Goal: Check status: Check status

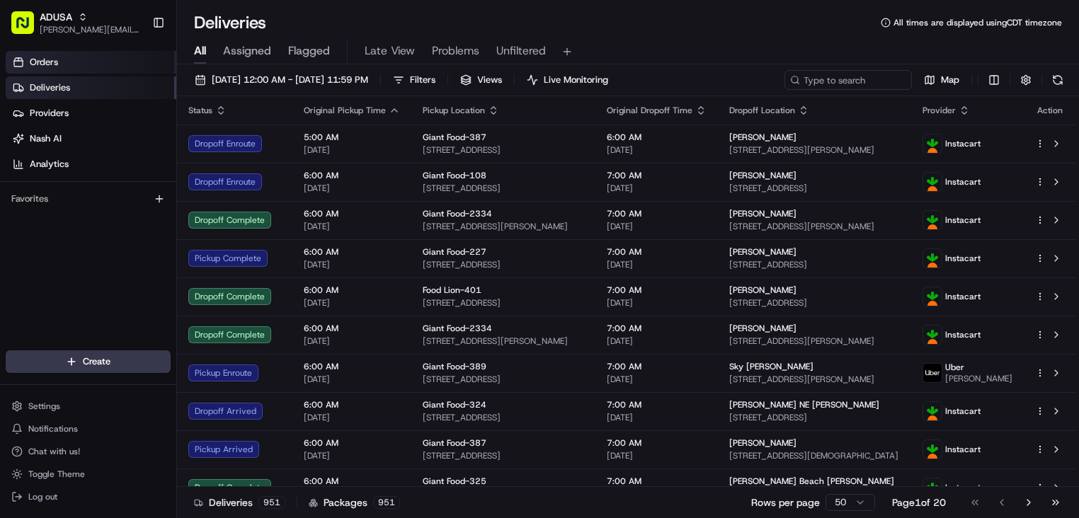
click at [70, 65] on link "Orders" at bounding box center [91, 62] width 171 height 23
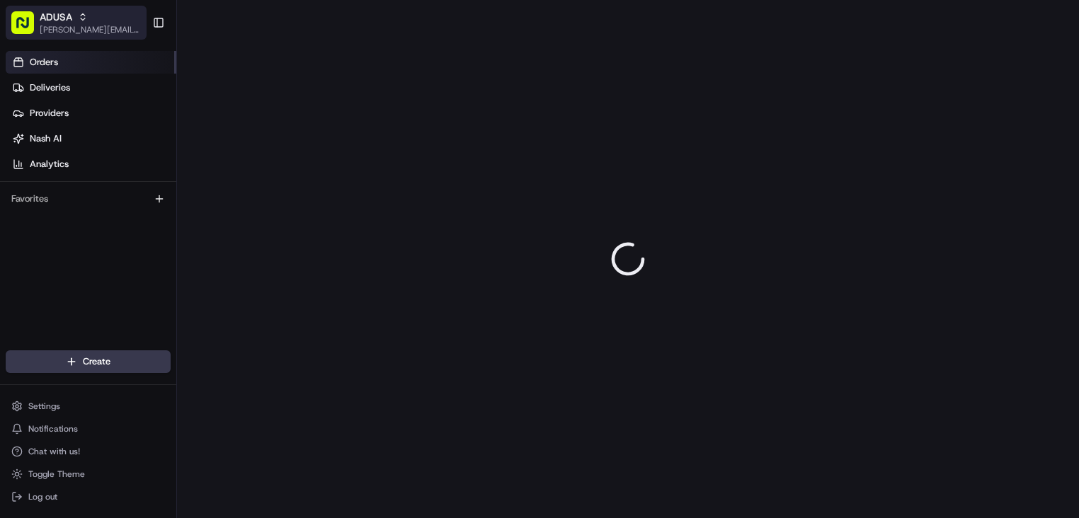
click at [76, 23] on div "ADUSA" at bounding box center [90, 17] width 101 height 14
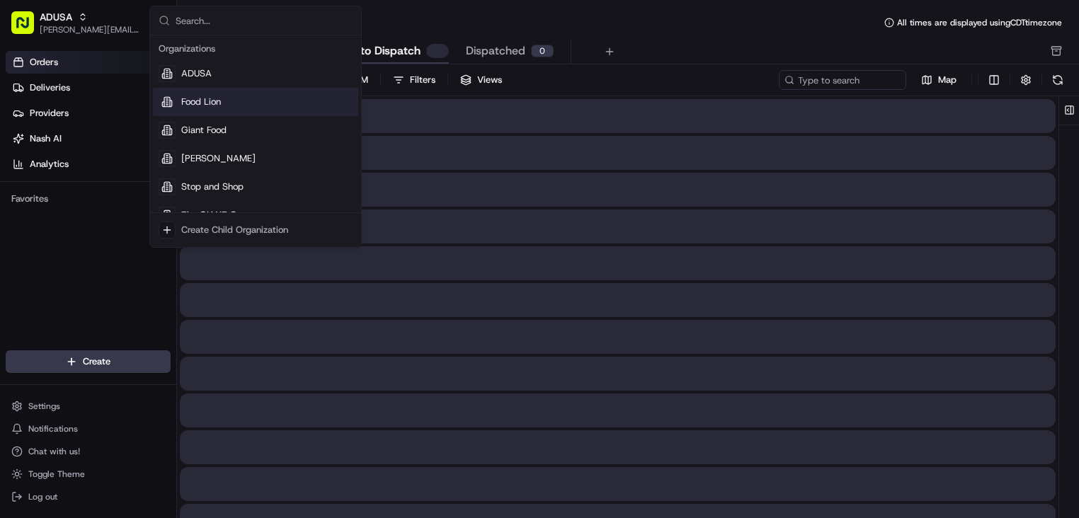
click at [200, 97] on span "Food Lion" at bounding box center [201, 102] width 40 height 13
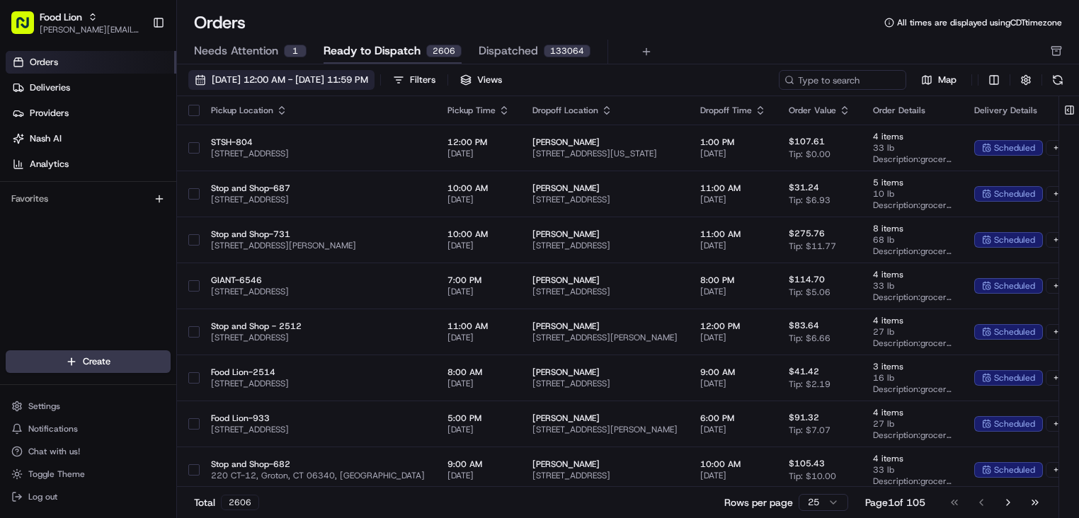
click at [328, 81] on span "[DATE] 12:00 AM - [DATE] 11:59 PM" at bounding box center [290, 80] width 156 height 13
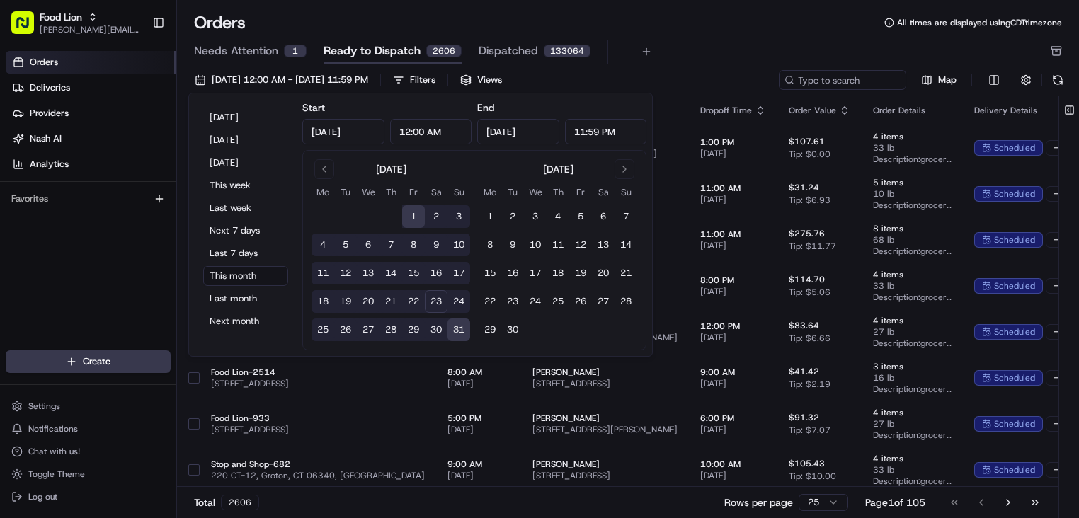
click at [418, 301] on button "22" at bounding box center [413, 301] width 23 height 23
type input "[DATE]"
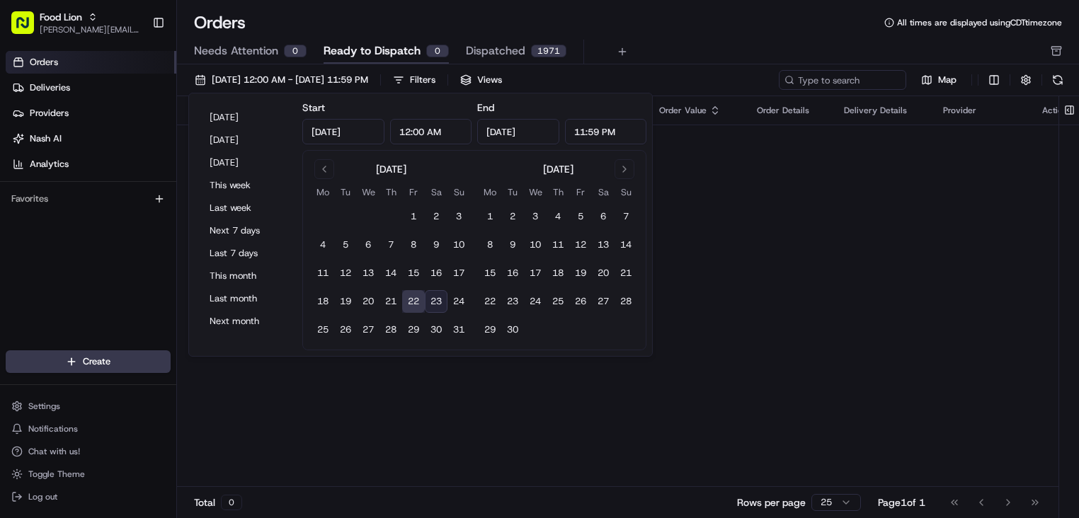
click at [688, 36] on div "Orders All times are displayed using CDT timezone Needs Attention 0 Ready to Di…" at bounding box center [628, 37] width 902 height 53
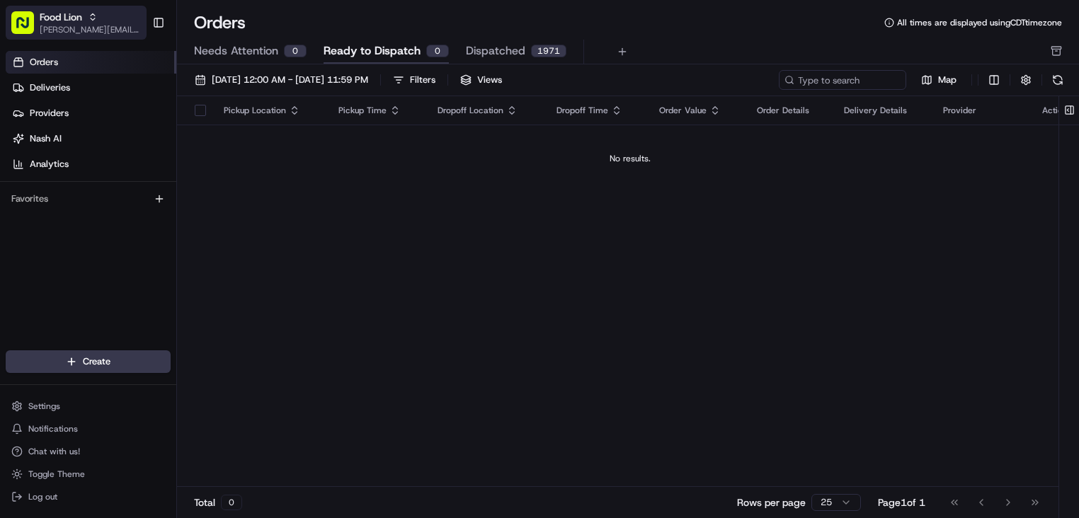
click at [113, 22] on div "Food Lion" at bounding box center [90, 17] width 101 height 14
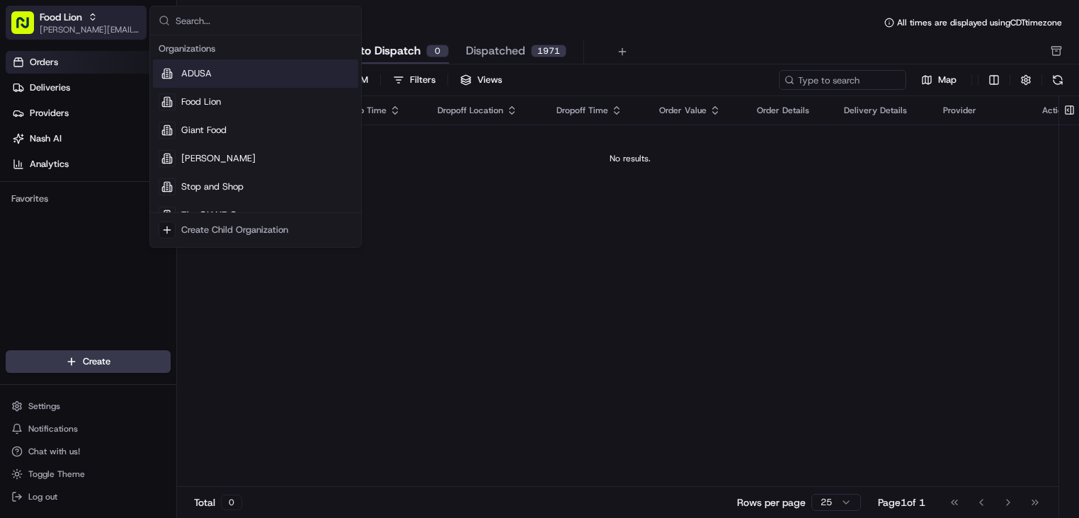
click at [77, 32] on span "[PERSON_NAME][EMAIL_ADDRESS][PERSON_NAME][DOMAIN_NAME]" at bounding box center [90, 29] width 101 height 11
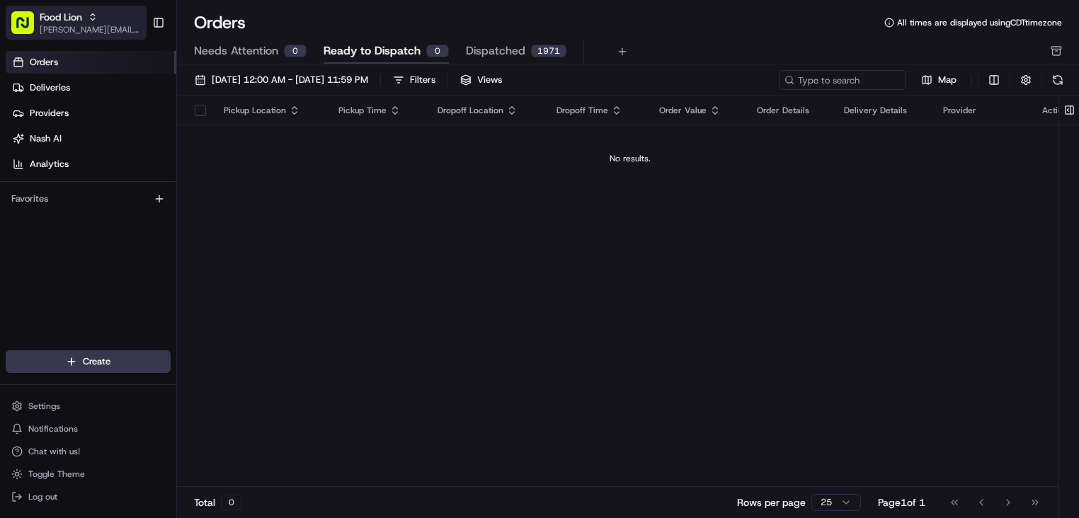
click at [95, 25] on span "[PERSON_NAME][EMAIL_ADDRESS][PERSON_NAME][DOMAIN_NAME]" at bounding box center [90, 29] width 101 height 11
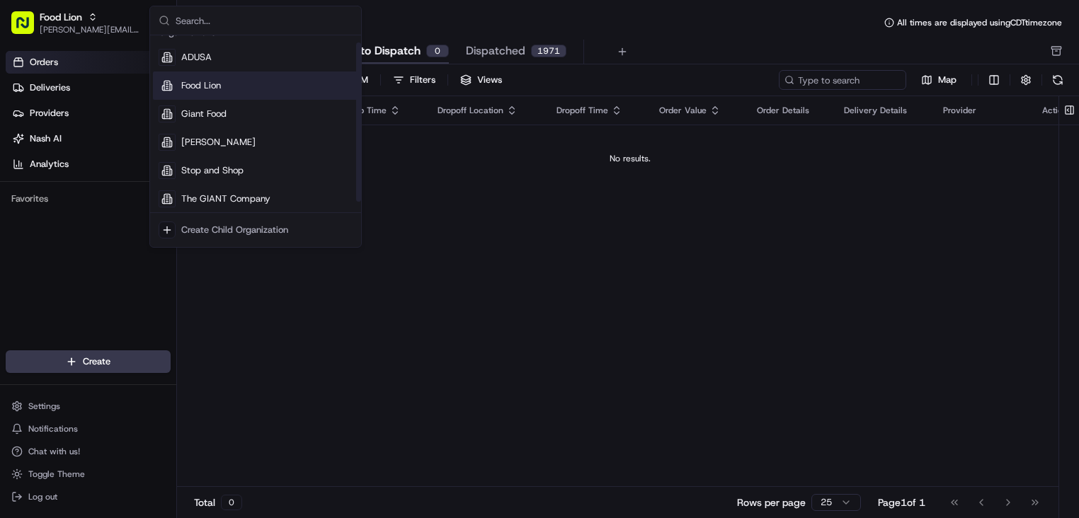
scroll to position [20, 0]
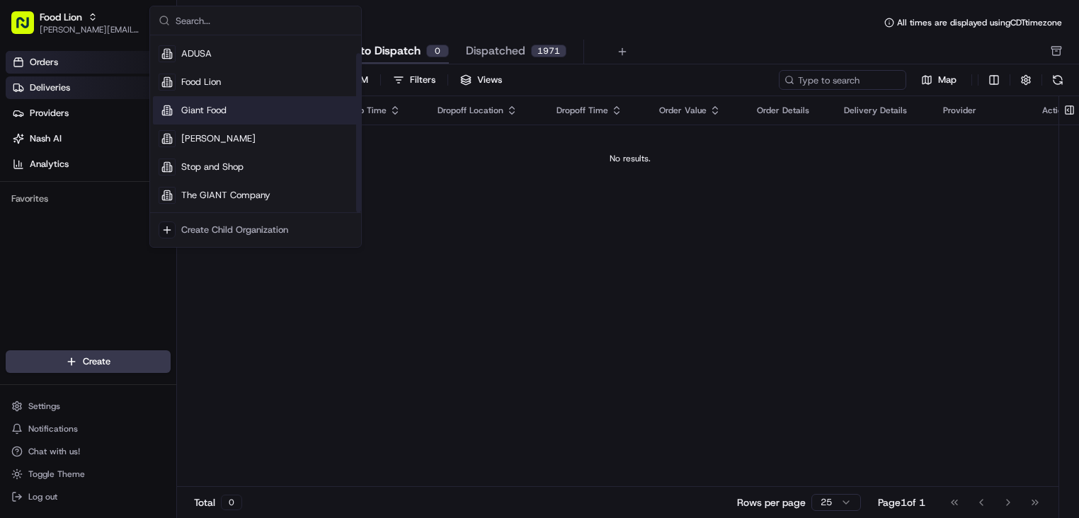
click at [79, 91] on link "Deliveries" at bounding box center [91, 87] width 171 height 23
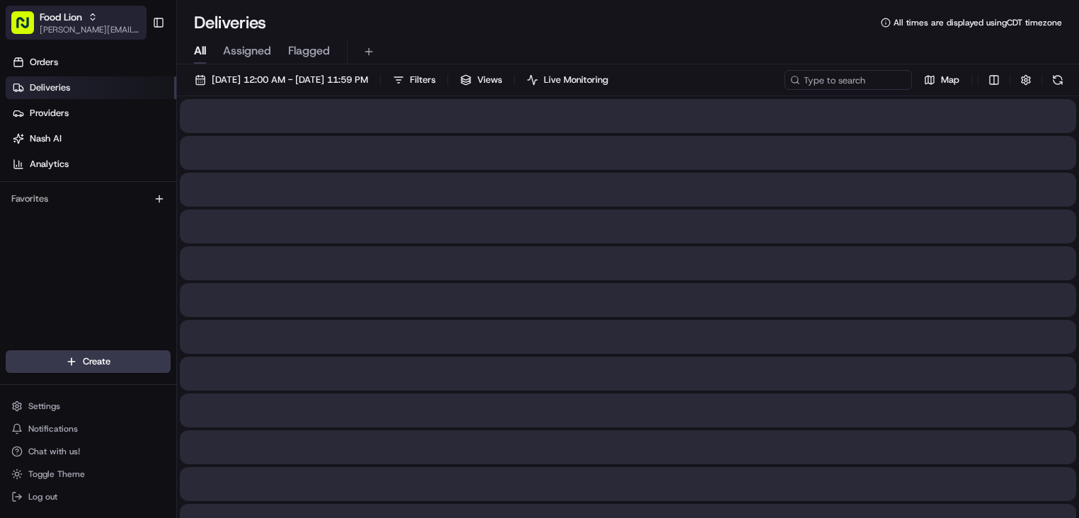
click at [102, 28] on span "[PERSON_NAME][EMAIL_ADDRESS][PERSON_NAME][DOMAIN_NAME]" at bounding box center [90, 29] width 101 height 11
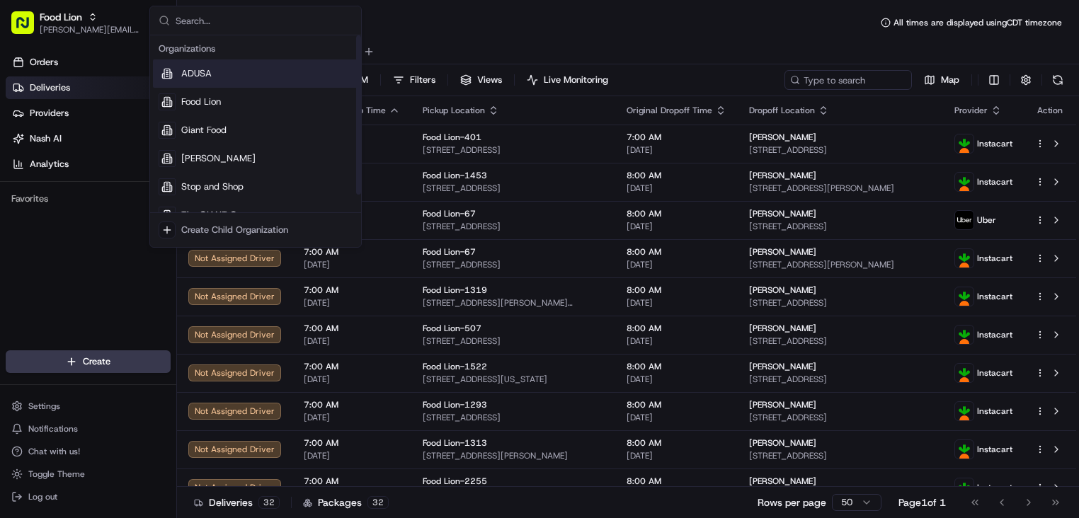
click at [221, 76] on div "ADUSA" at bounding box center [255, 73] width 205 height 28
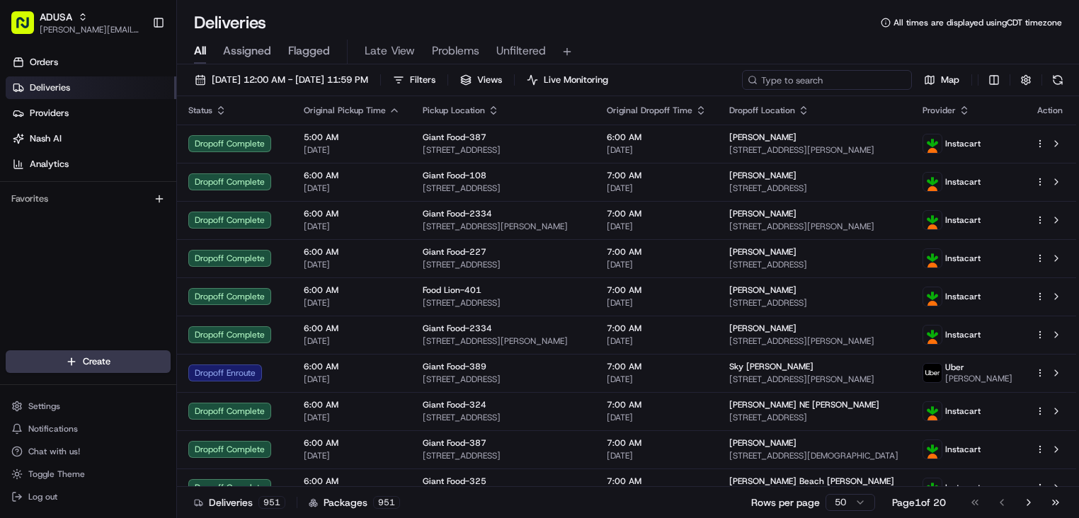
click at [867, 79] on input at bounding box center [827, 80] width 170 height 20
click at [66, 57] on link "Orders" at bounding box center [91, 62] width 171 height 23
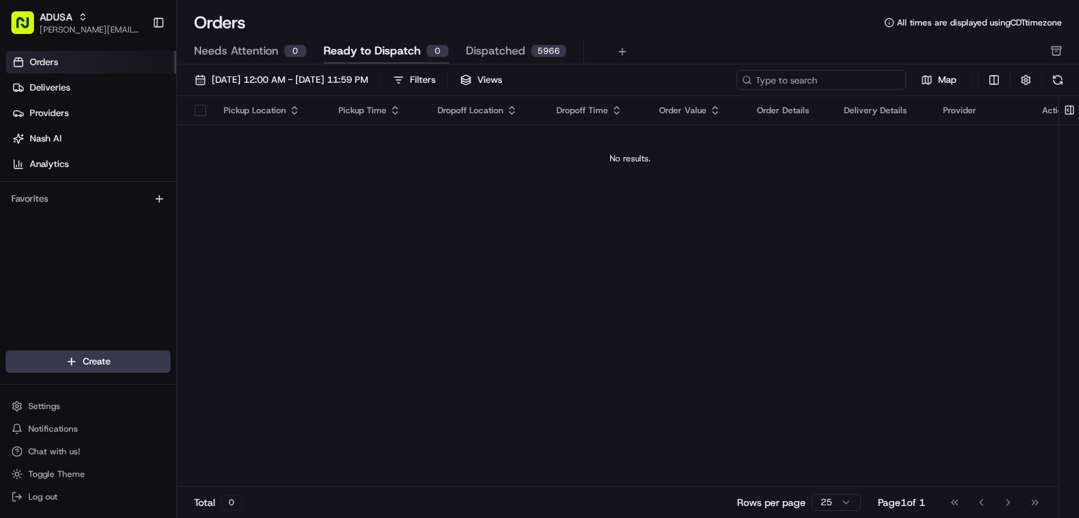
click at [839, 80] on input at bounding box center [821, 80] width 170 height 20
click at [375, 73] on button "[DATE] 12:00 AM - [DATE] 11:59 PM" at bounding box center [281, 80] width 186 height 20
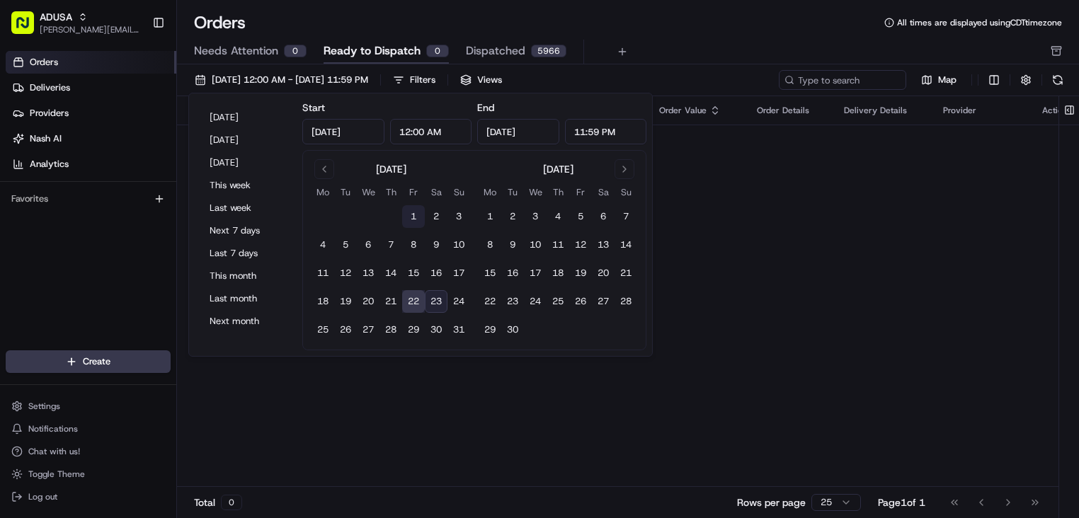
click at [409, 213] on button "1" at bounding box center [413, 216] width 23 height 23
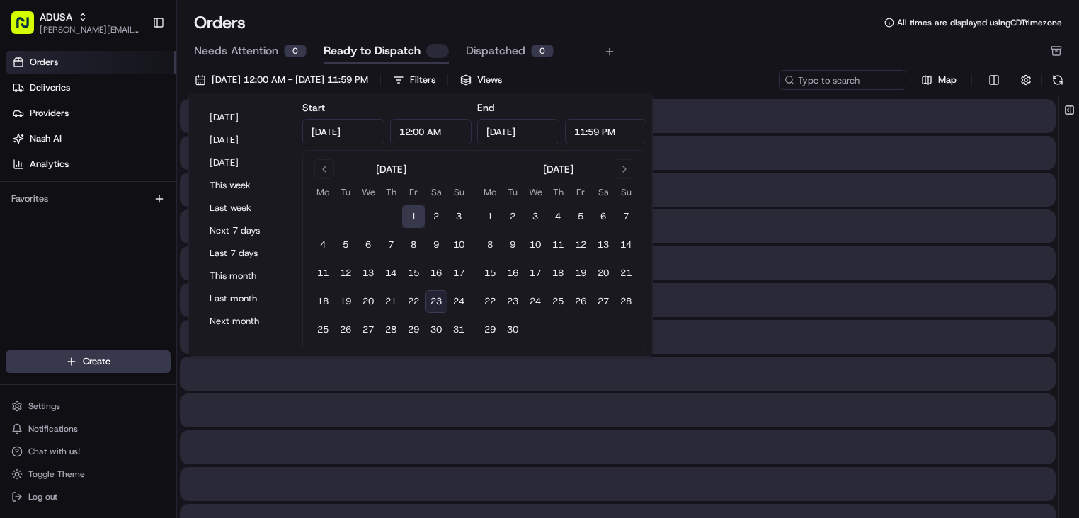
type input "[DATE]"
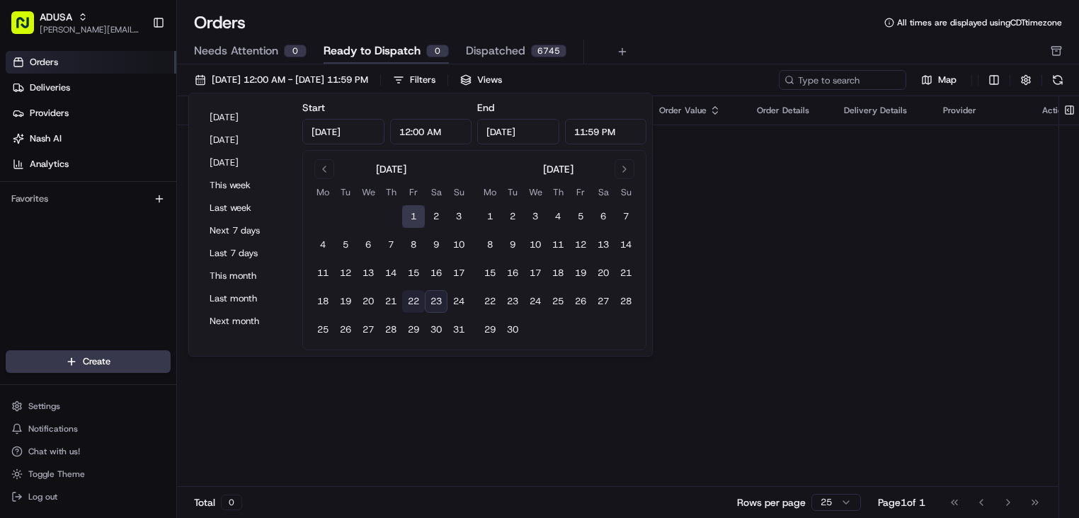
click at [416, 301] on button "22" at bounding box center [413, 301] width 23 height 23
type input "[DATE]"
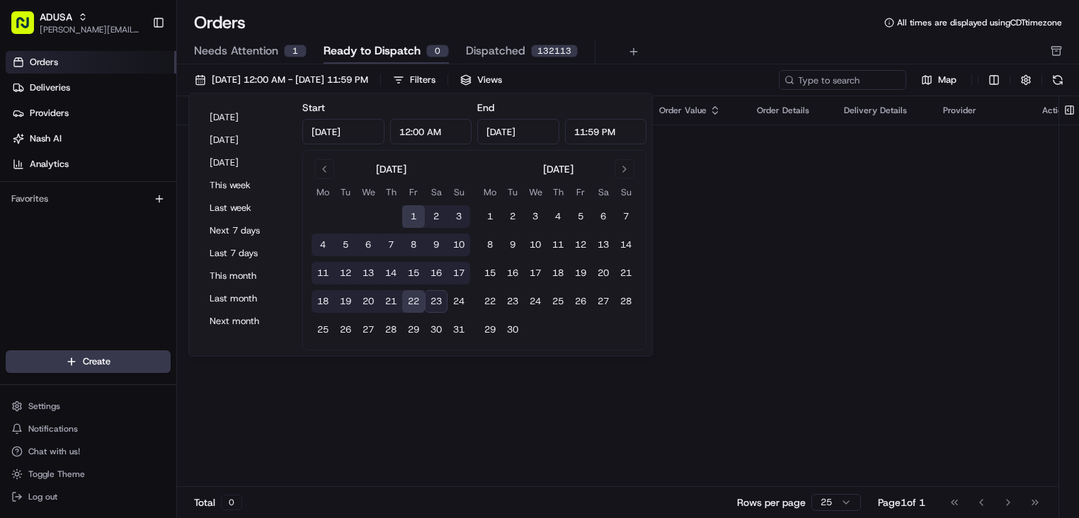
click at [728, 35] on div "Orders All times are displayed using CDT timezone Needs Attention 1 Ready to Di…" at bounding box center [628, 37] width 902 height 53
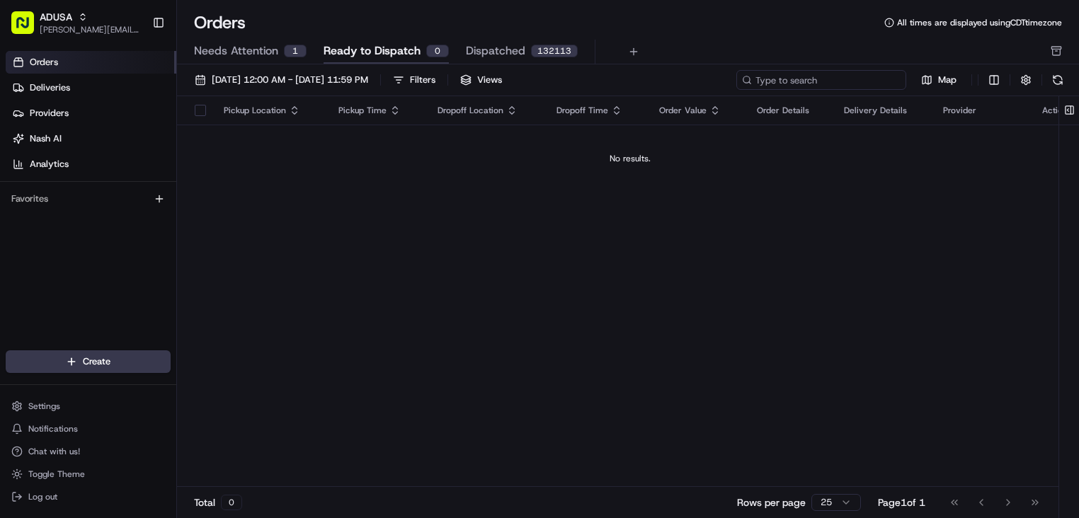
click at [835, 82] on input at bounding box center [821, 80] width 170 height 20
paste input "m703628129"
type input "m703628129"
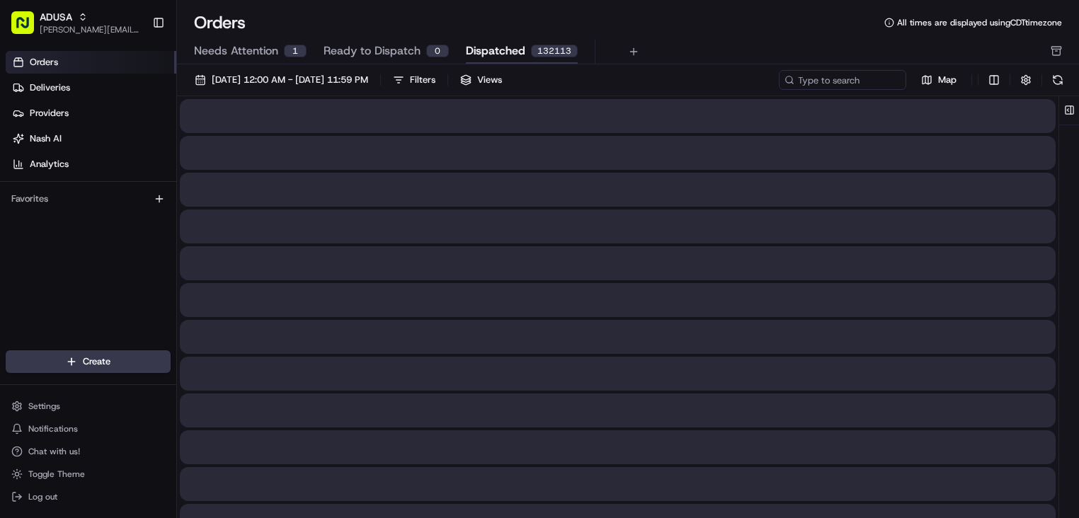
click at [513, 50] on span "Dispatched" at bounding box center [495, 50] width 59 height 17
click at [835, 82] on input at bounding box center [821, 80] width 170 height 20
paste input "m703628129"
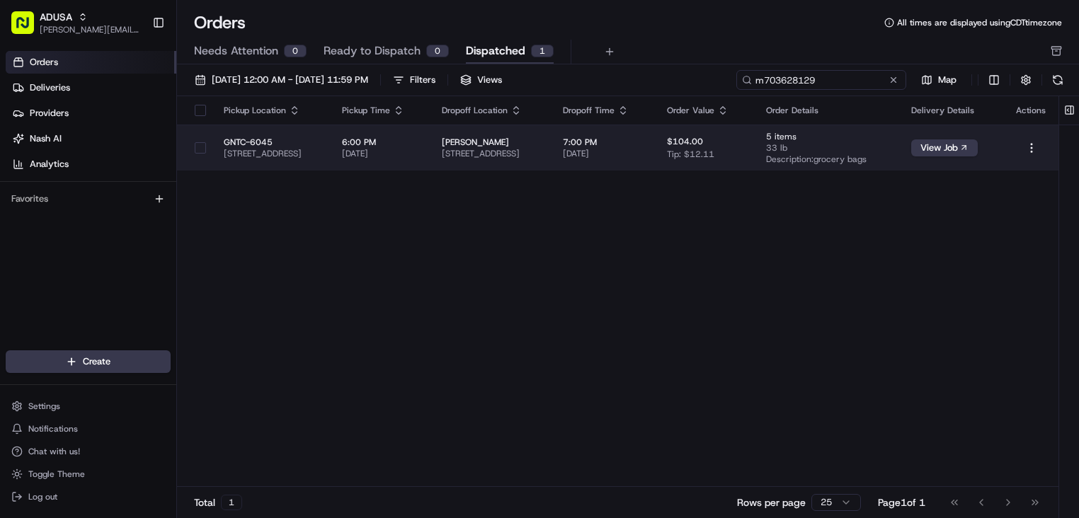
type input "m703628129"
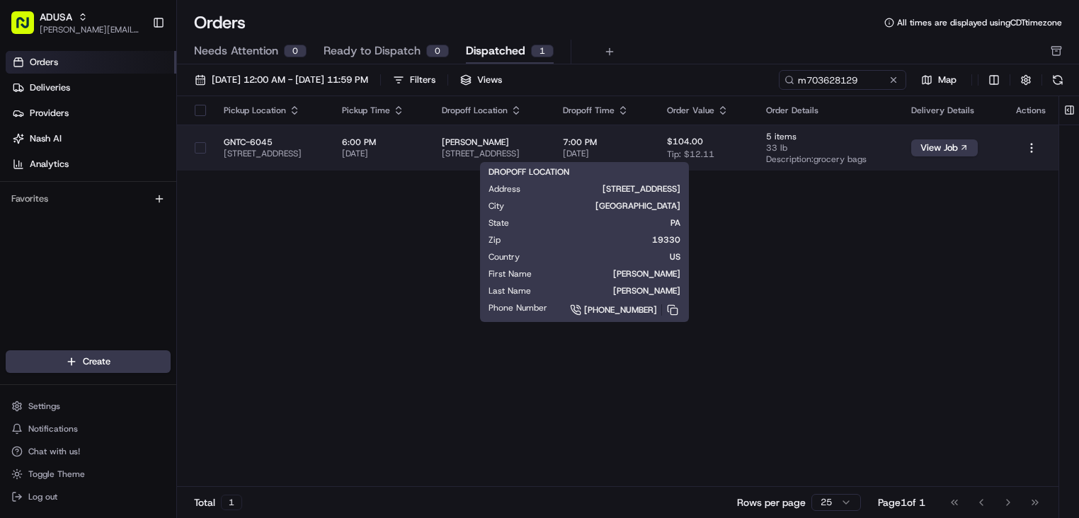
click at [540, 154] on span "[STREET_ADDRESS]" at bounding box center [491, 153] width 98 height 11
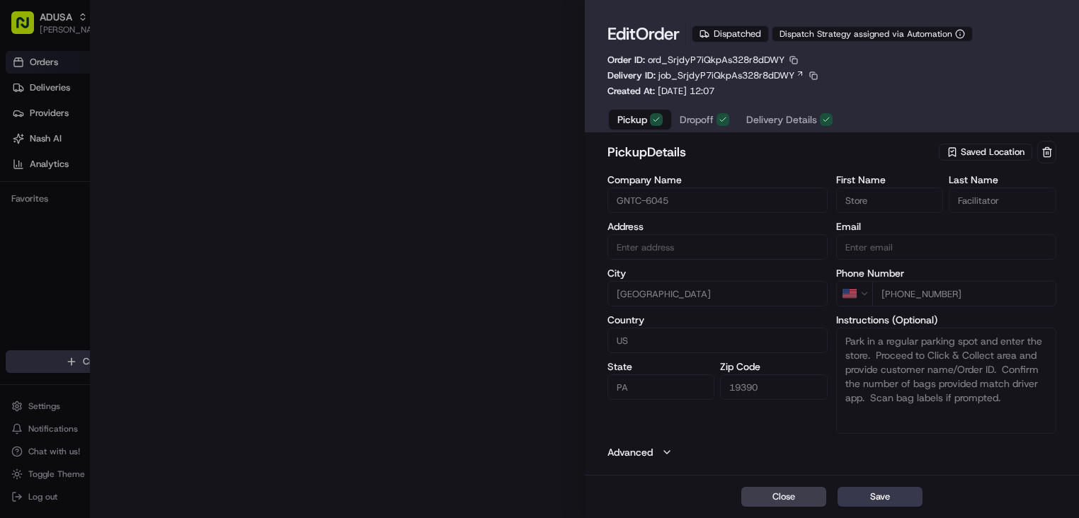
type input "[STREET_ADDRESS]"
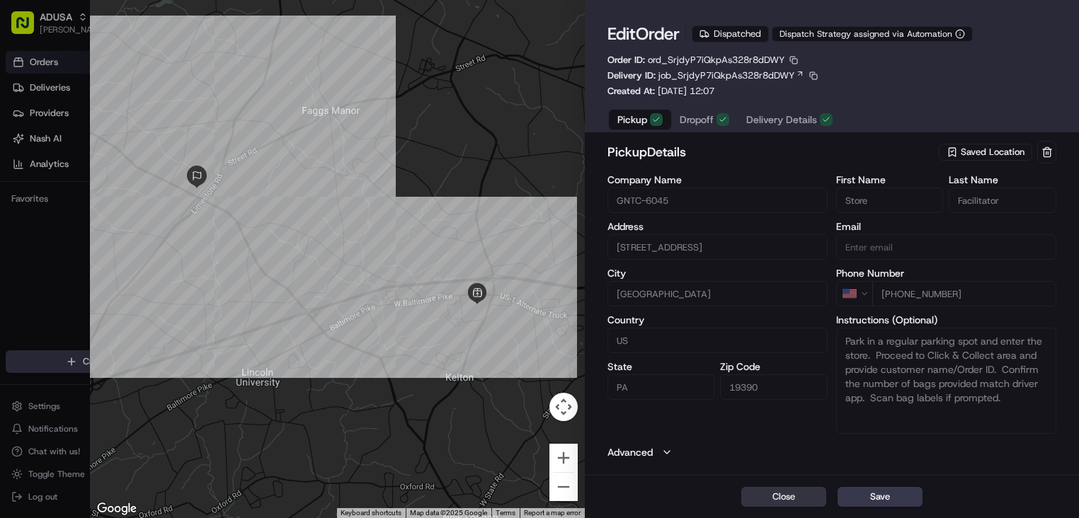
click at [786, 498] on button "Close" at bounding box center [783, 497] width 85 height 20
type input "+1"
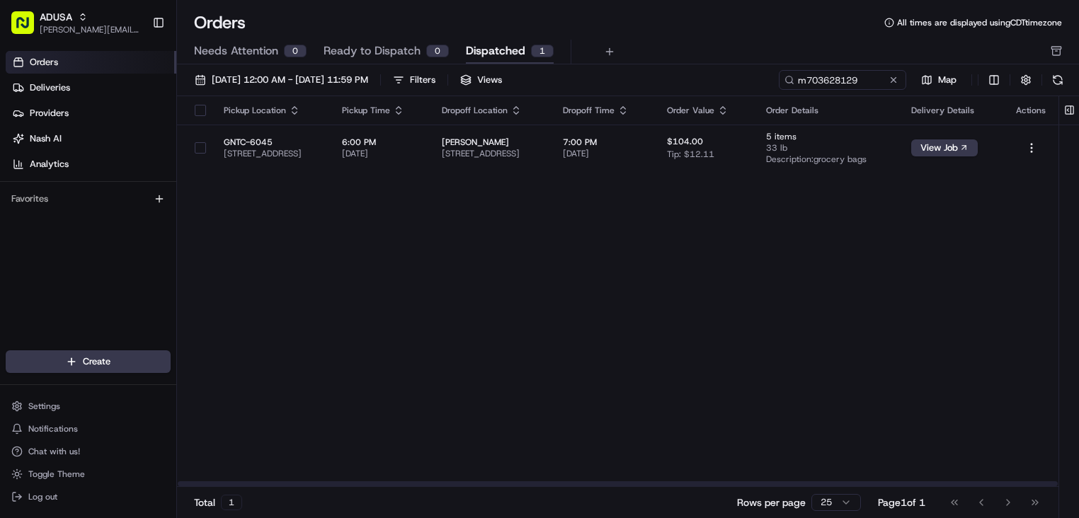
scroll to position [0, 57]
drag, startPoint x: 671, startPoint y: 243, endPoint x: 870, endPoint y: 203, distance: 203.7
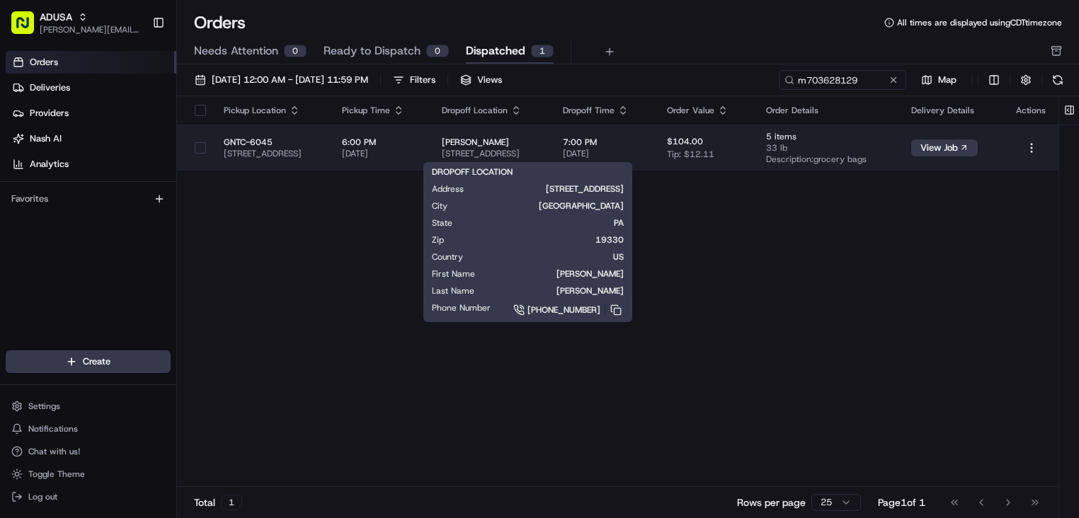
click at [540, 156] on span "[STREET_ADDRESS]" at bounding box center [491, 153] width 98 height 11
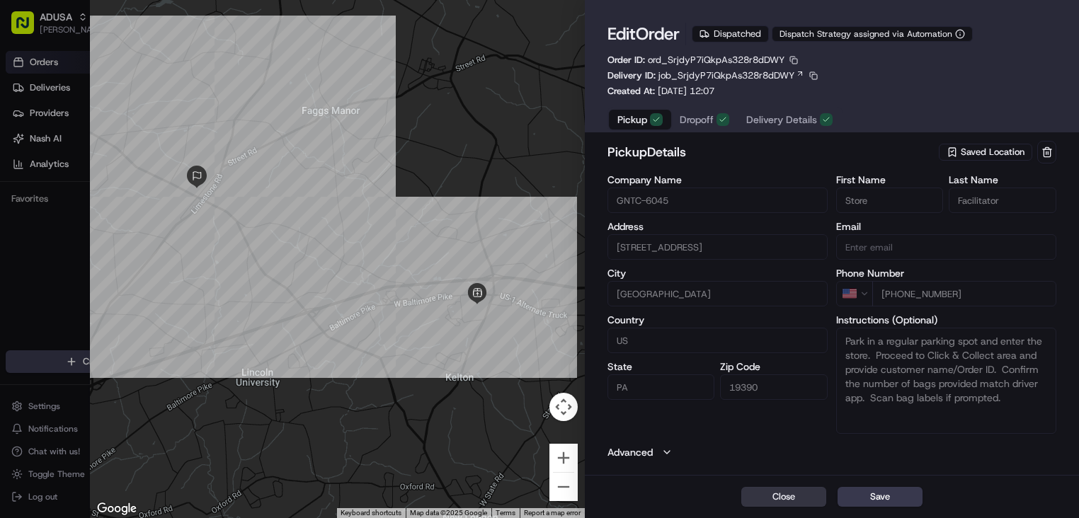
click at [809, 496] on button "Close" at bounding box center [783, 497] width 85 height 20
type input "+1"
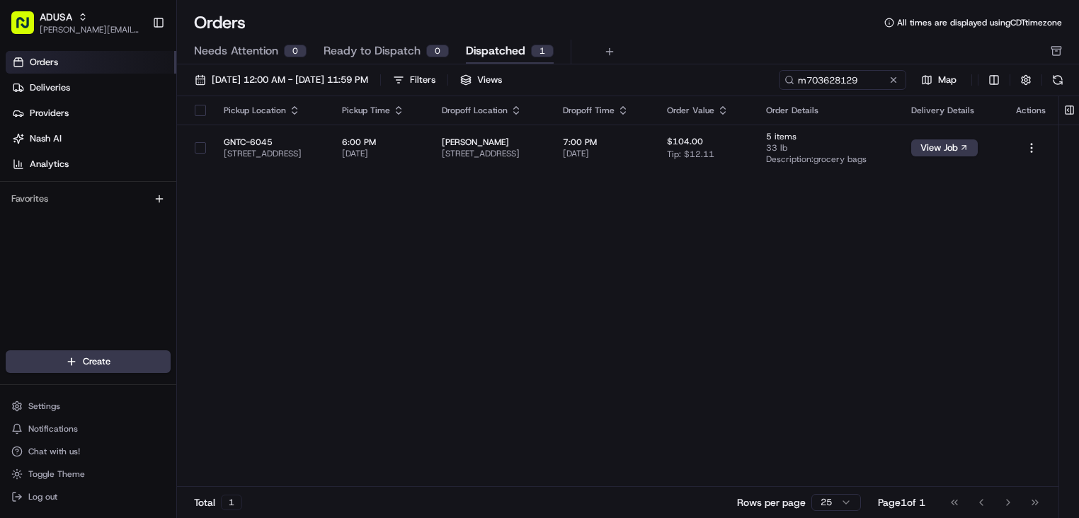
scroll to position [0, 0]
drag, startPoint x: 766, startPoint y: 240, endPoint x: 622, endPoint y: 219, distance: 145.2
drag, startPoint x: 531, startPoint y: 191, endPoint x: 649, endPoint y: 176, distance: 119.2
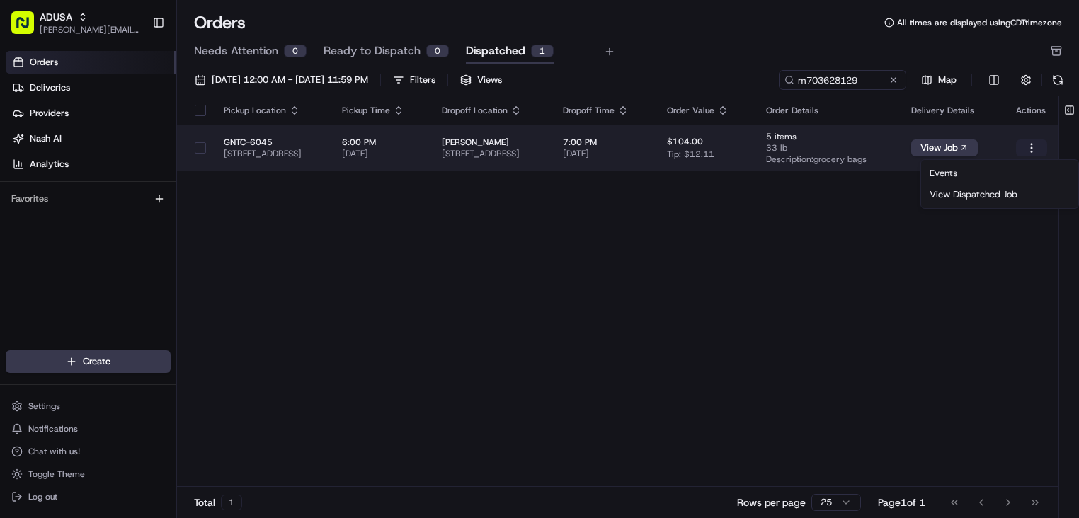
click at [1030, 147] on html "ADUSA [PERSON_NAME][EMAIL_ADDRESS][PERSON_NAME][DOMAIN_NAME] Toggle Sidebar Ord…" at bounding box center [539, 259] width 1079 height 518
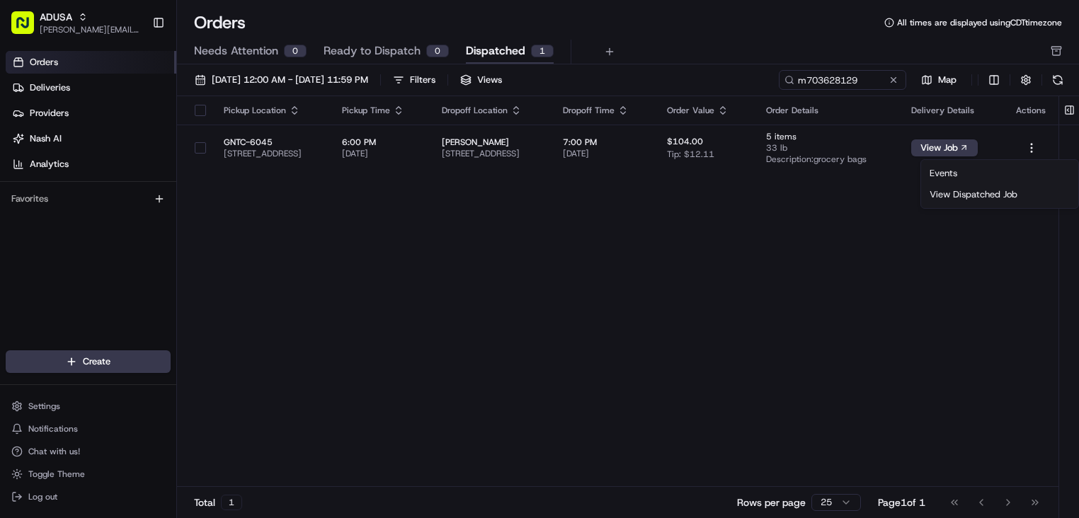
click at [857, 199] on html "ADUSA [PERSON_NAME][EMAIL_ADDRESS][PERSON_NAME][DOMAIN_NAME] Toggle Sidebar Ord…" at bounding box center [539, 259] width 1079 height 518
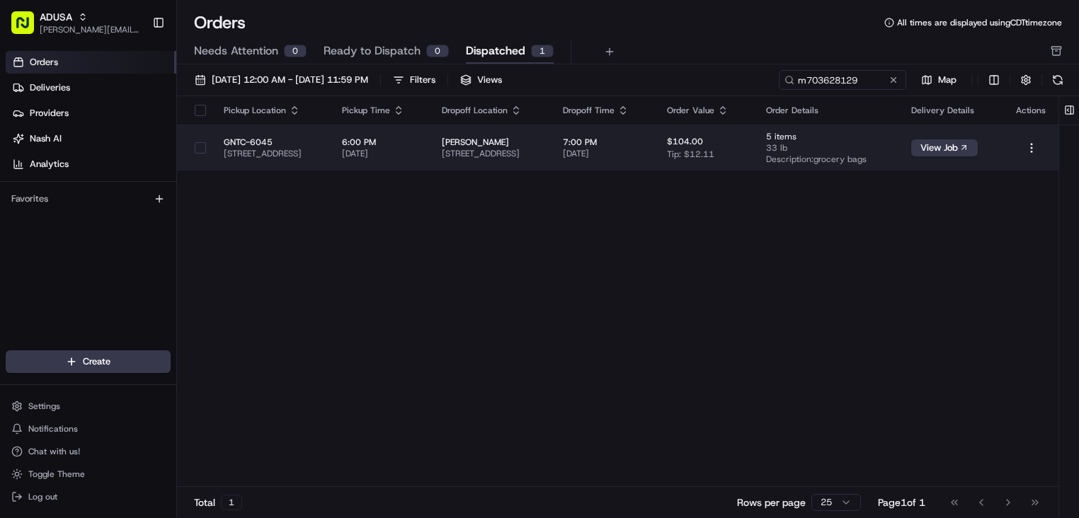
click at [540, 148] on span "[STREET_ADDRESS]" at bounding box center [491, 153] width 98 height 11
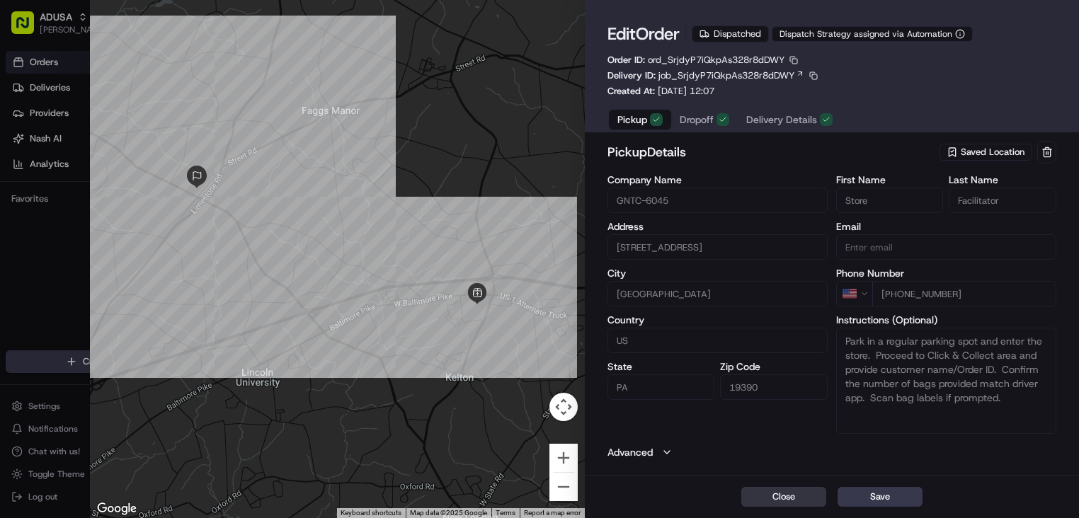
click at [780, 499] on button "Close" at bounding box center [783, 497] width 85 height 20
type input "+1"
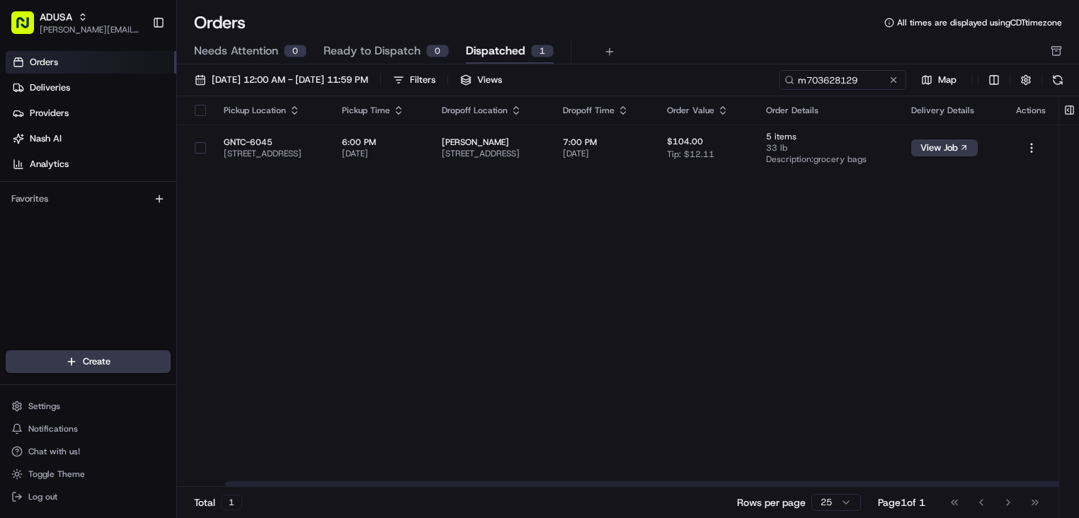
scroll to position [0, 0]
drag, startPoint x: 794, startPoint y: 268, endPoint x: 720, endPoint y: 248, distance: 76.9
drag, startPoint x: 629, startPoint y: 242, endPoint x: 835, endPoint y: 181, distance: 214.4
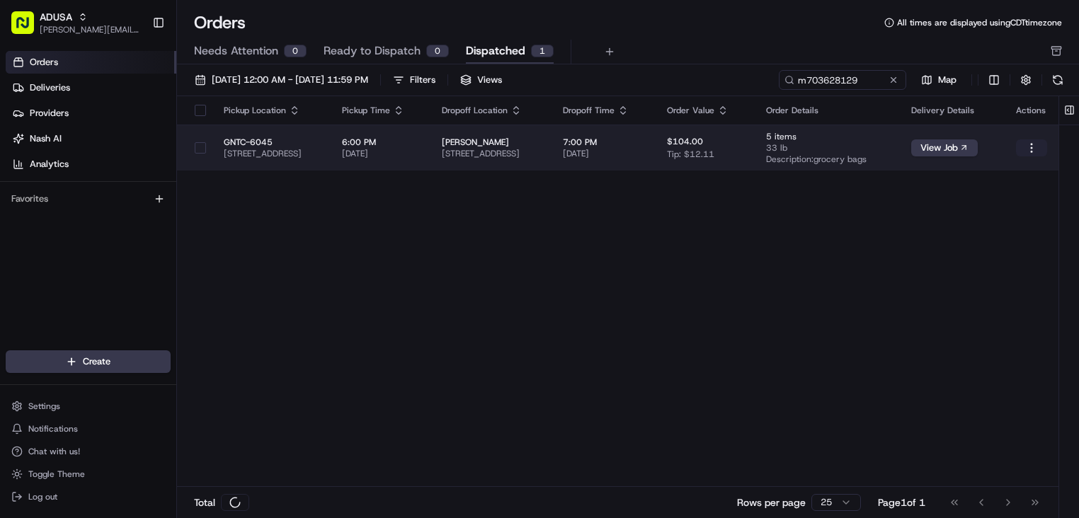
click at [1034, 144] on html "ADUSA [PERSON_NAME][EMAIL_ADDRESS][PERSON_NAME][DOMAIN_NAME] Toggle Sidebar Ord…" at bounding box center [539, 259] width 1079 height 518
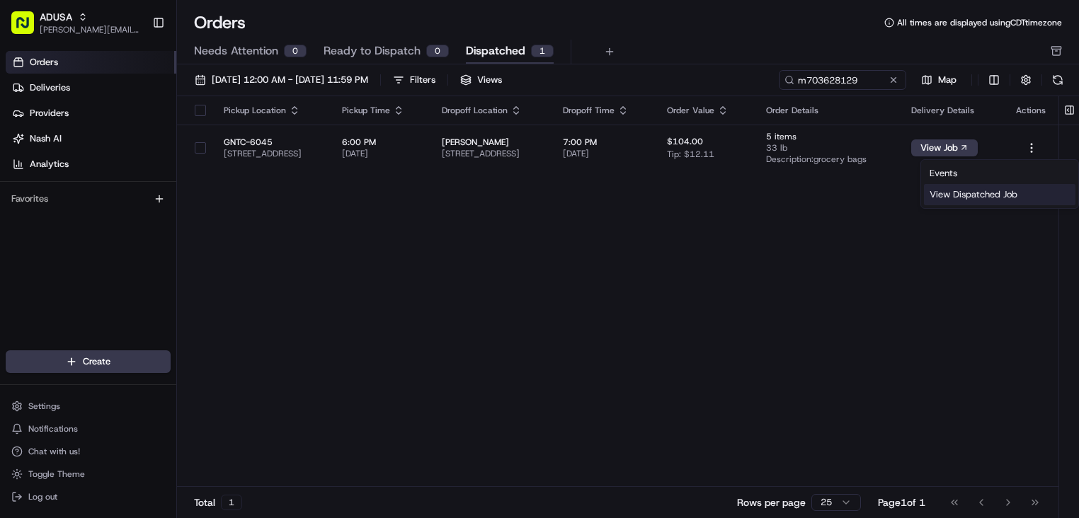
drag, startPoint x: 986, startPoint y: 193, endPoint x: 974, endPoint y: 202, distance: 15.2
click at [974, 202] on div "View Dispatched Job" at bounding box center [1000, 194] width 152 height 21
drag, startPoint x: 1017, startPoint y: 183, endPoint x: 1059, endPoint y: 168, distance: 43.9
drag, startPoint x: 866, startPoint y: 78, endPoint x: 742, endPoint y: 73, distance: 124.0
click at [742, 73] on input "m703628129" at bounding box center [821, 80] width 170 height 20
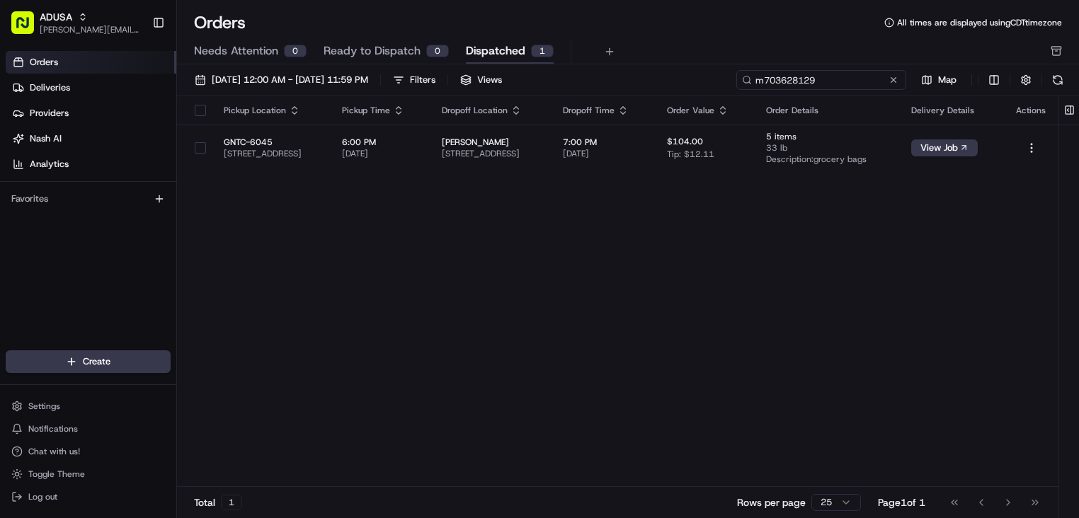
paste input "6100580"
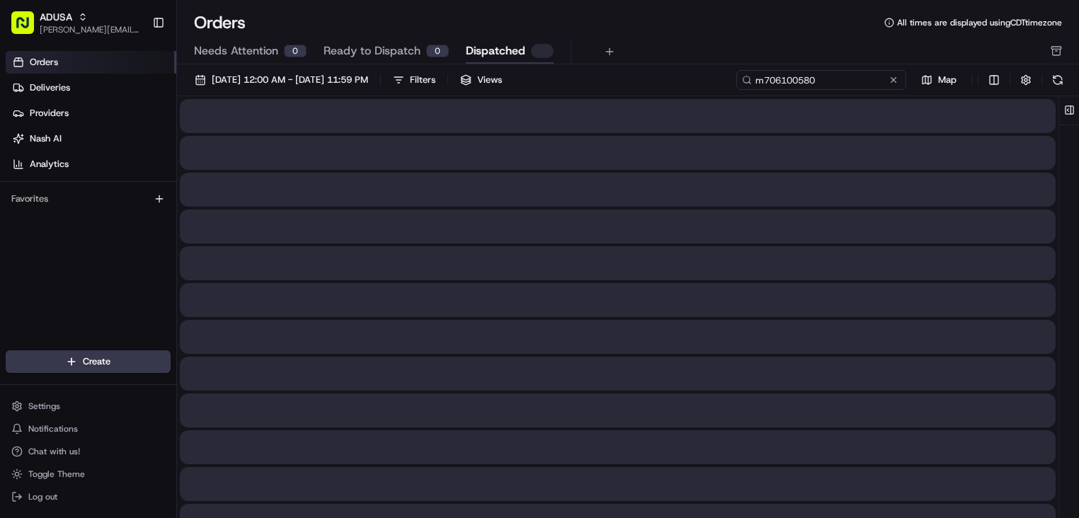
type input "m706100580"
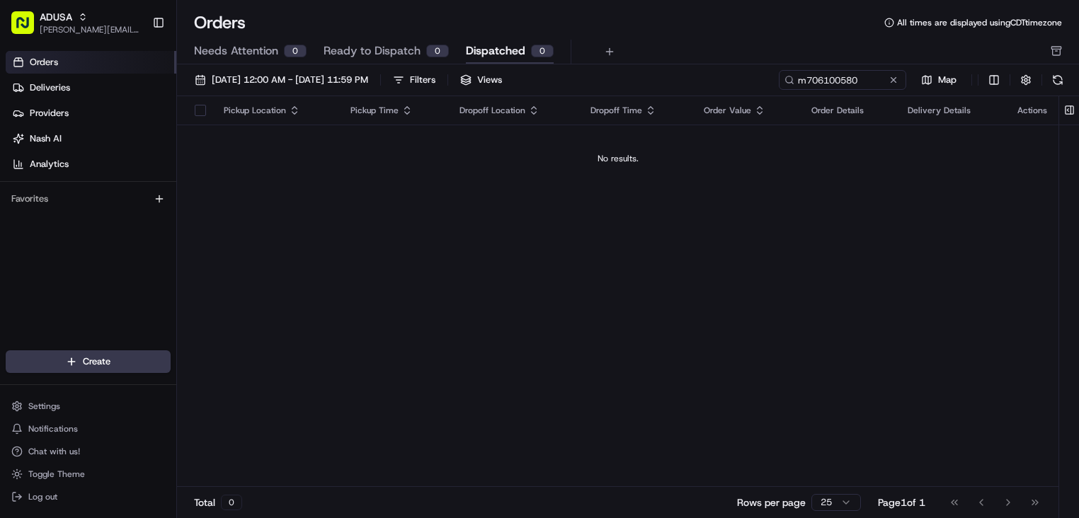
drag, startPoint x: 389, startPoint y: 207, endPoint x: 330, endPoint y: 174, distance: 67.2
click at [389, 206] on div "Pickup Location Pickup Time Dropoff Location Dropoff Time Order Value Order Det…" at bounding box center [618, 291] width 882 height 391
click at [36, 86] on span "Deliveries" at bounding box center [50, 87] width 40 height 13
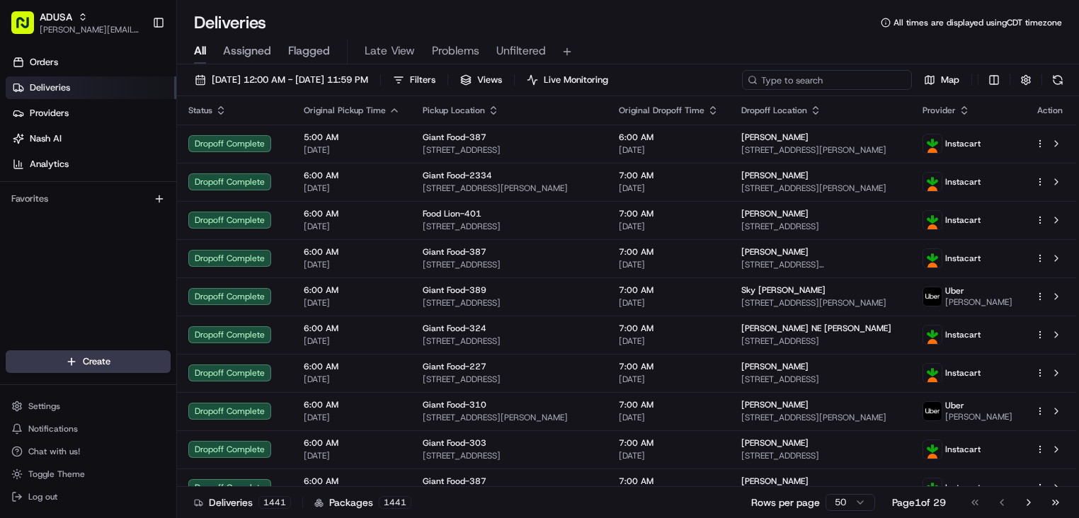
click at [880, 81] on input at bounding box center [827, 80] width 170 height 20
paste input "m704492030"
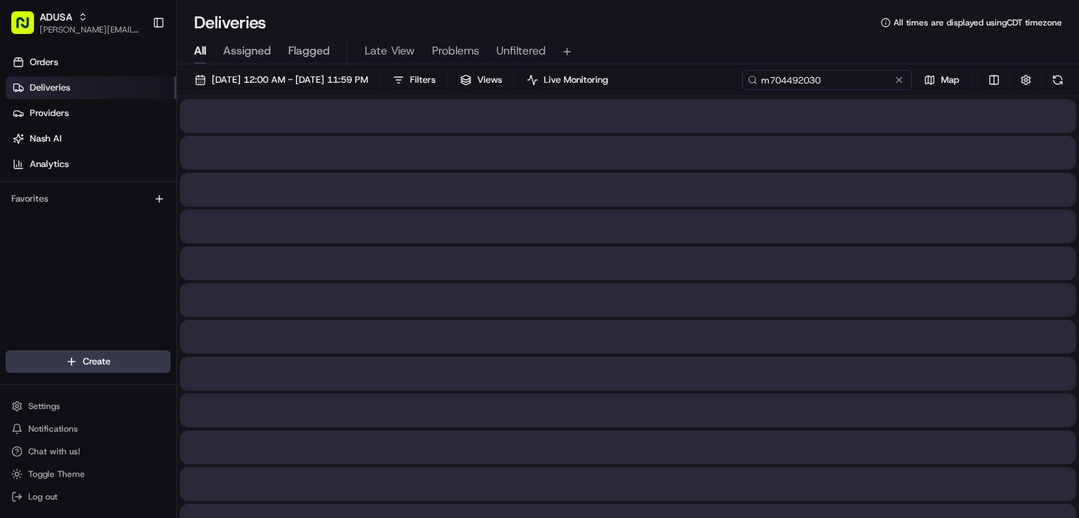
type input "m704492030"
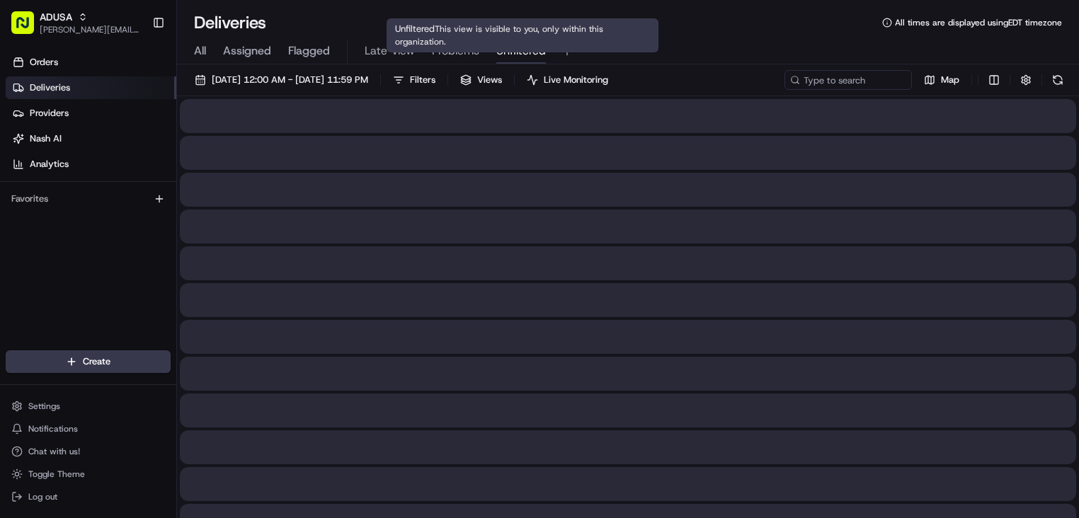
click at [540, 52] on span "Unfiltered" at bounding box center [521, 50] width 50 height 17
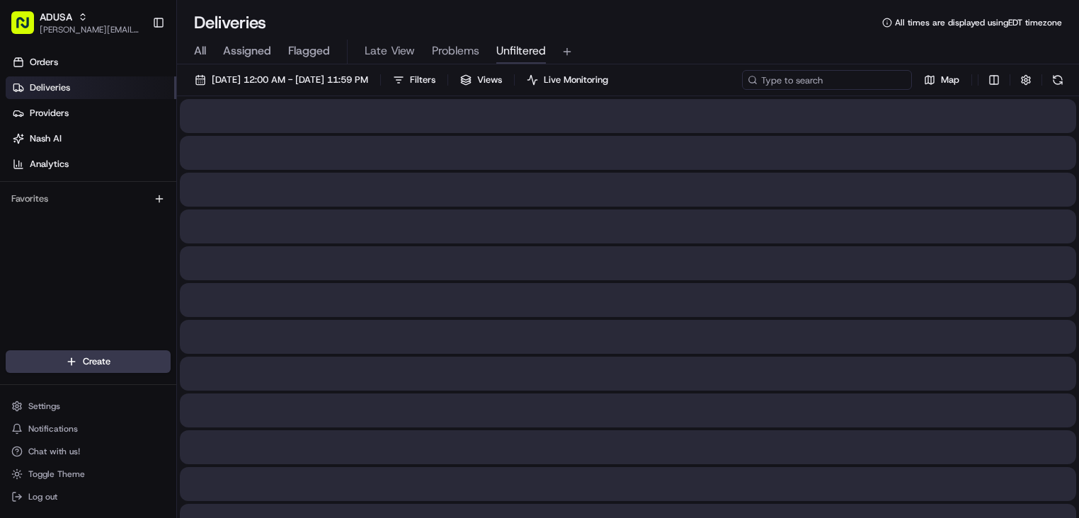
click at [878, 79] on input at bounding box center [827, 80] width 170 height 20
paste input "m704492030"
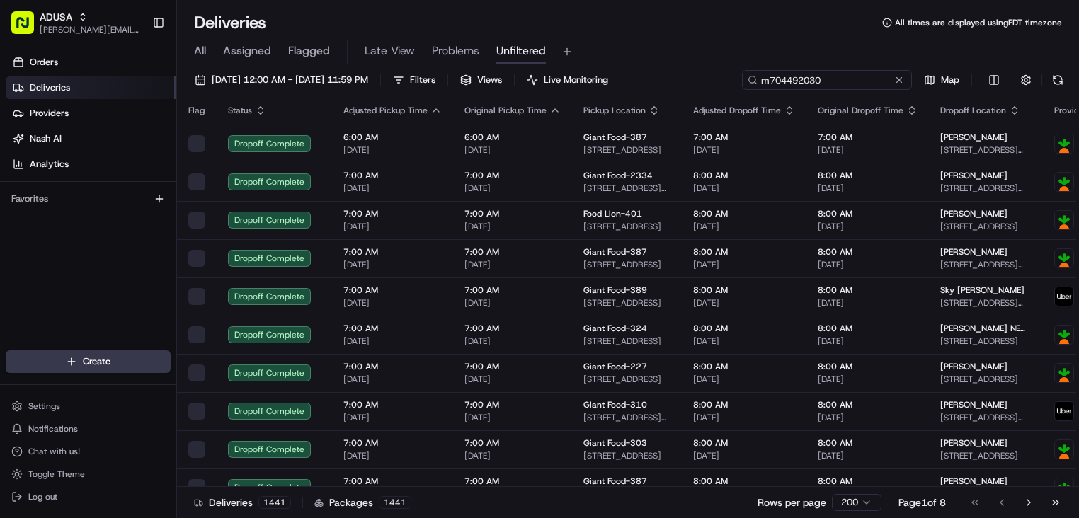
click at [852, 79] on input "m704492030" at bounding box center [827, 80] width 170 height 20
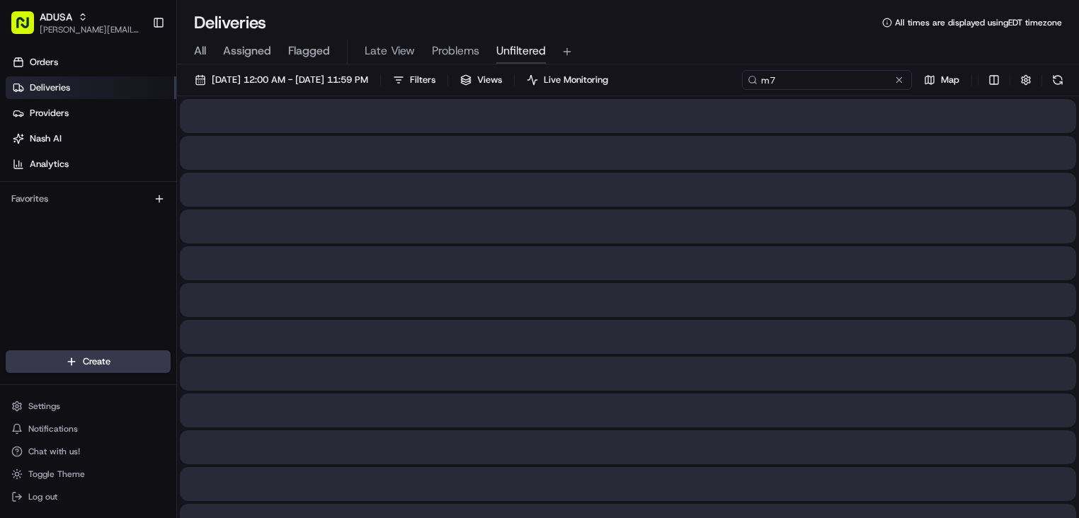
type input "m"
type input "m704492030"
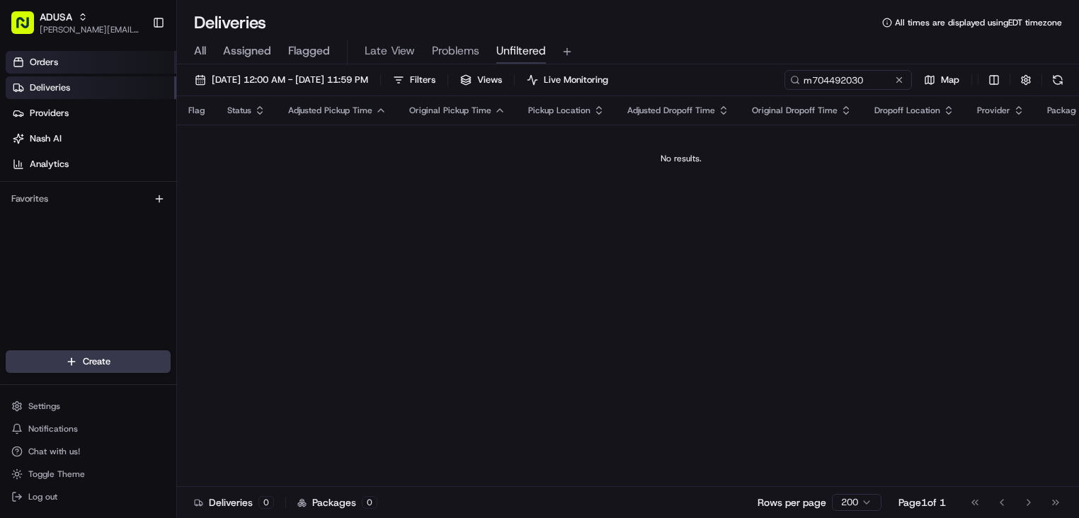
click at [96, 60] on link "Orders" at bounding box center [91, 62] width 171 height 23
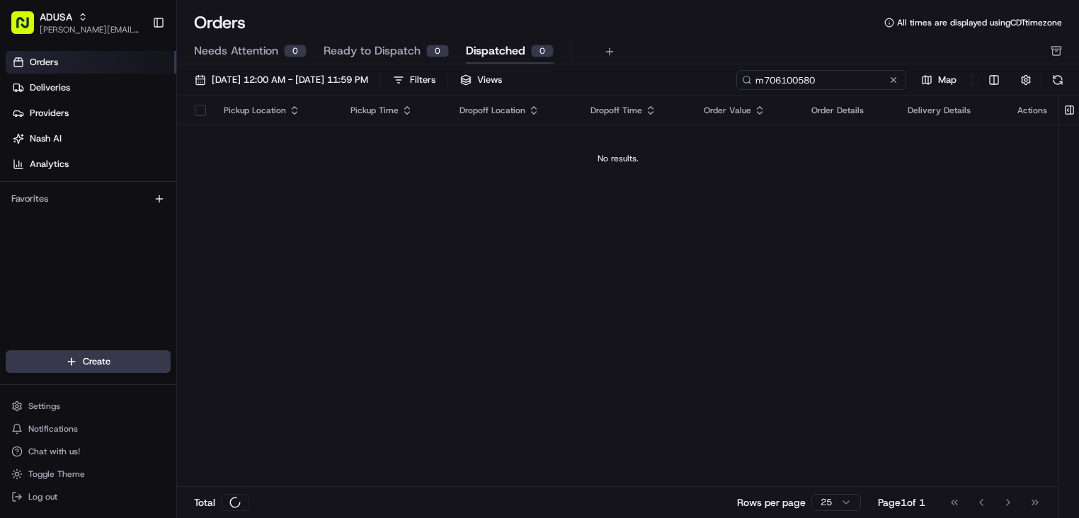
drag, startPoint x: 872, startPoint y: 79, endPoint x: 577, endPoint y: 69, distance: 294.7
click at [577, 69] on div "[DATE] 12:00 AM - [DATE] 11:59 PM Filters Views m706100580 Map Pickup Location …" at bounding box center [628, 295] width 902 height 463
paste input "449203"
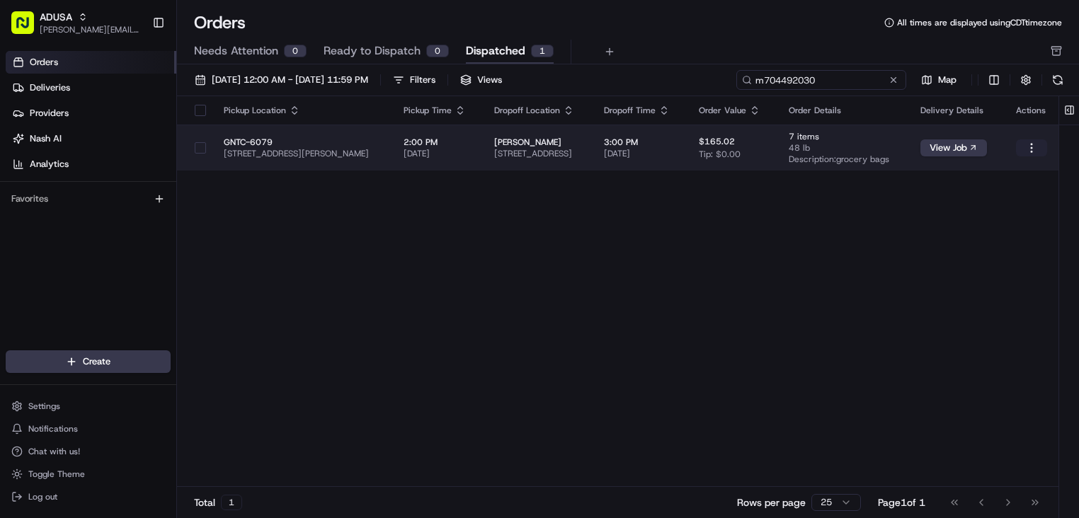
type input "m704492030"
click at [1032, 149] on html "ADUSA [PERSON_NAME][EMAIL_ADDRESS][PERSON_NAME][DOMAIN_NAME] Toggle Sidebar Ord…" at bounding box center [539, 259] width 1079 height 518
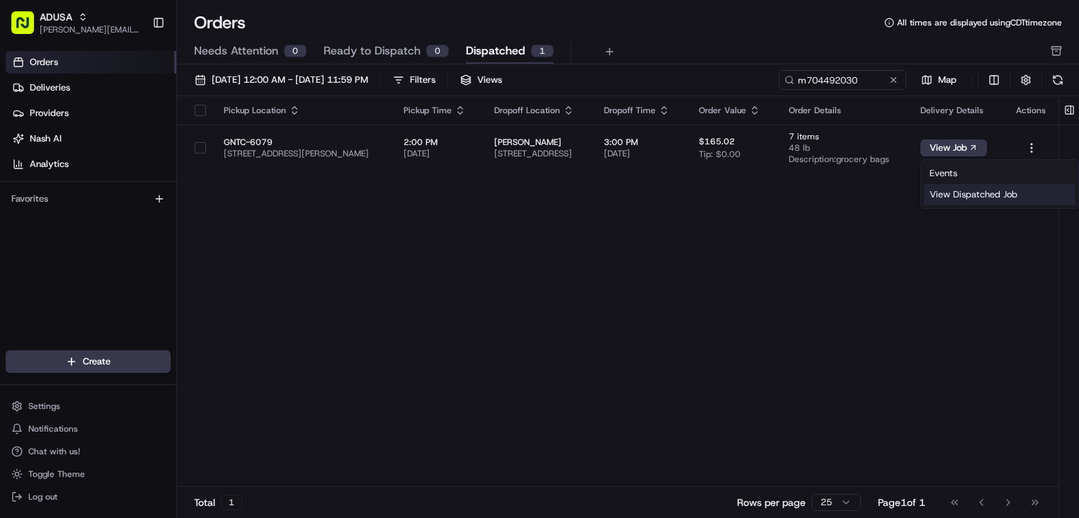
click at [968, 192] on div "View Dispatched Job" at bounding box center [1000, 194] width 152 height 21
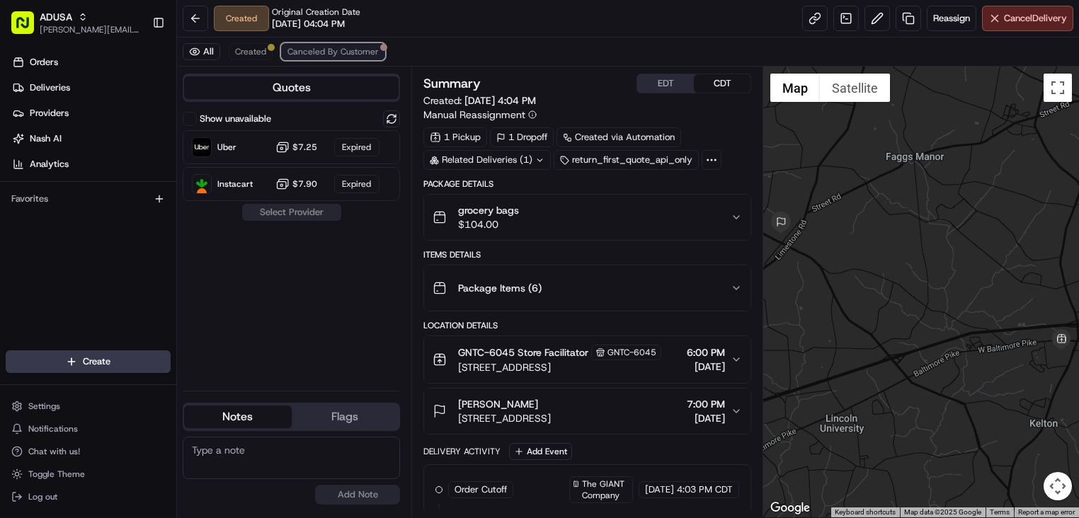
click at [300, 47] on span "Canceled By Customer" at bounding box center [332, 51] width 91 height 11
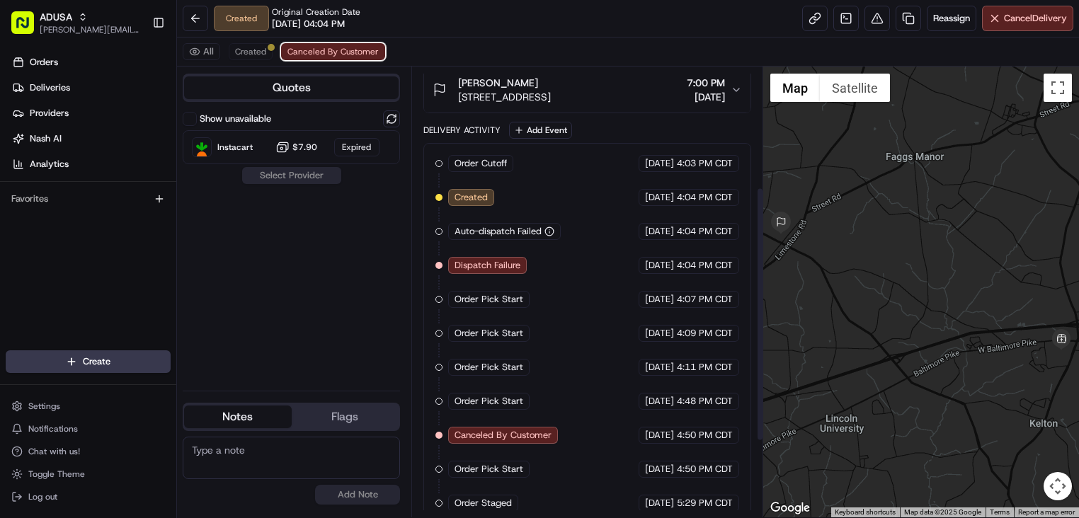
scroll to position [348, 0]
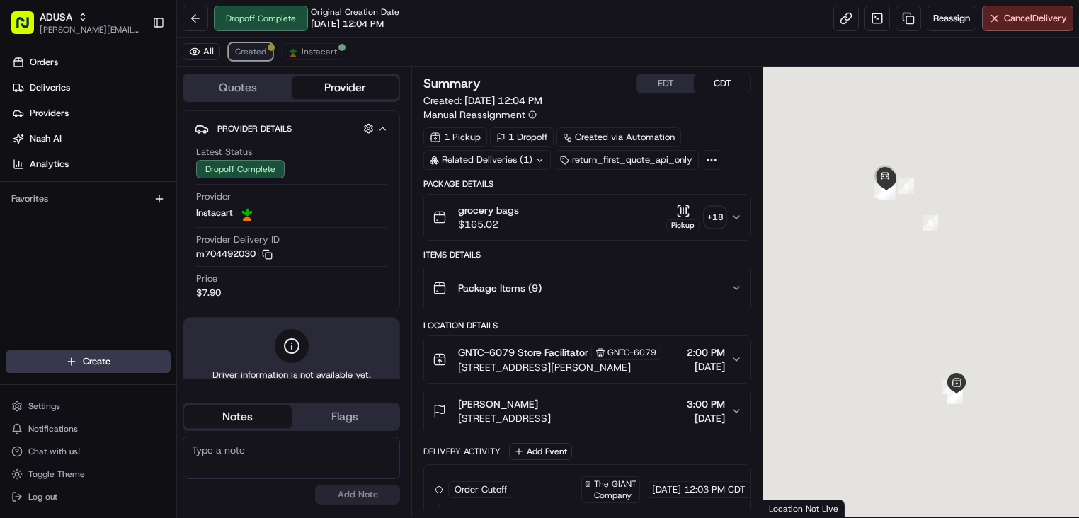
click at [264, 50] on span "Created" at bounding box center [250, 51] width 31 height 11
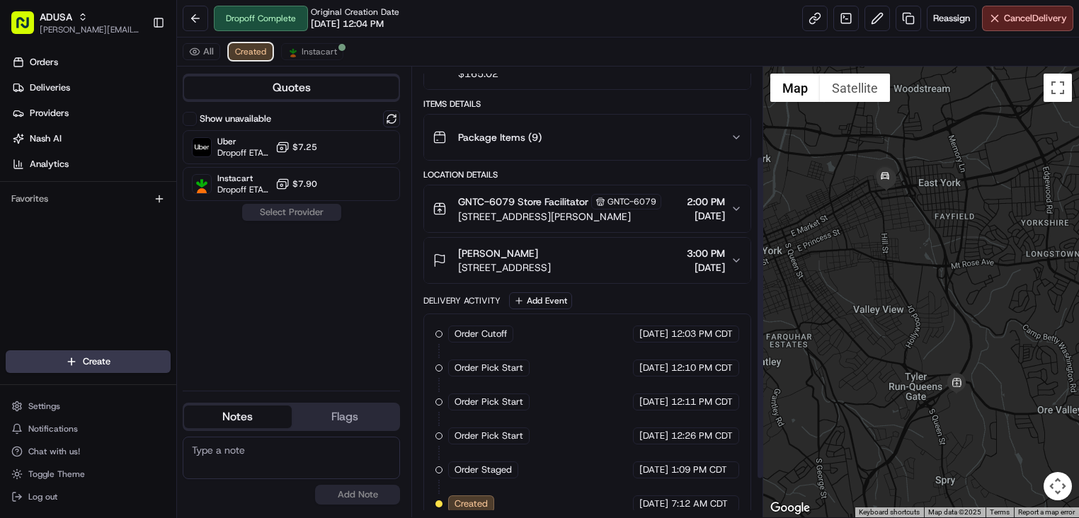
scroll to position [178, 0]
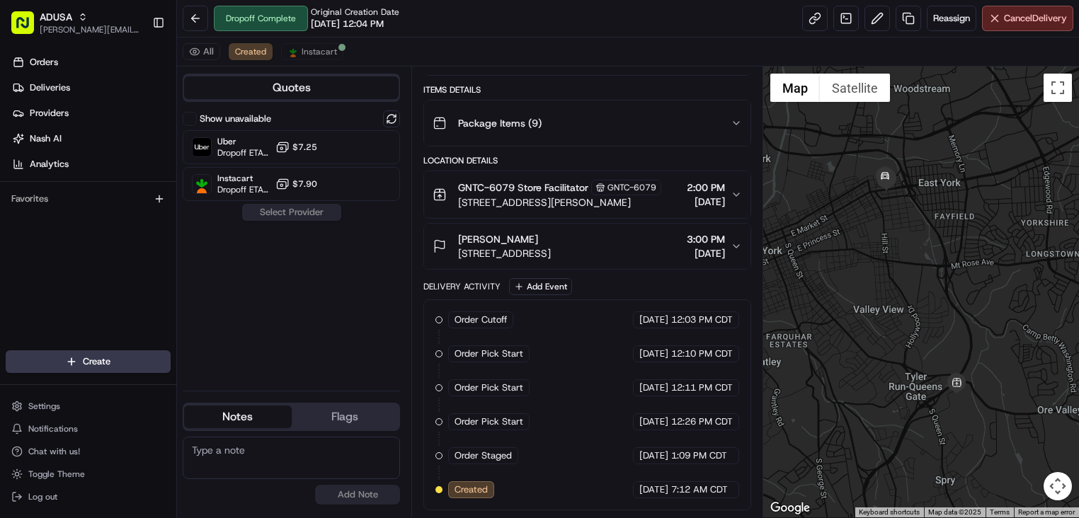
click at [737, 203] on button "GNTC-6079 Store Facilitator GNTC-6079 275 Pauline Dr, York, PA 17402, US 2:00 P…" at bounding box center [587, 194] width 326 height 47
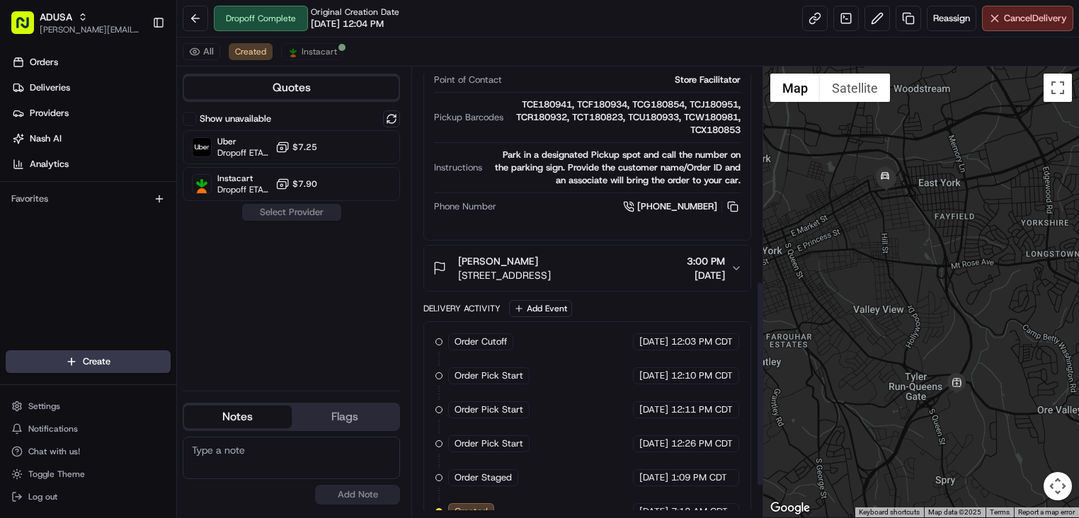
scroll to position [467, 0]
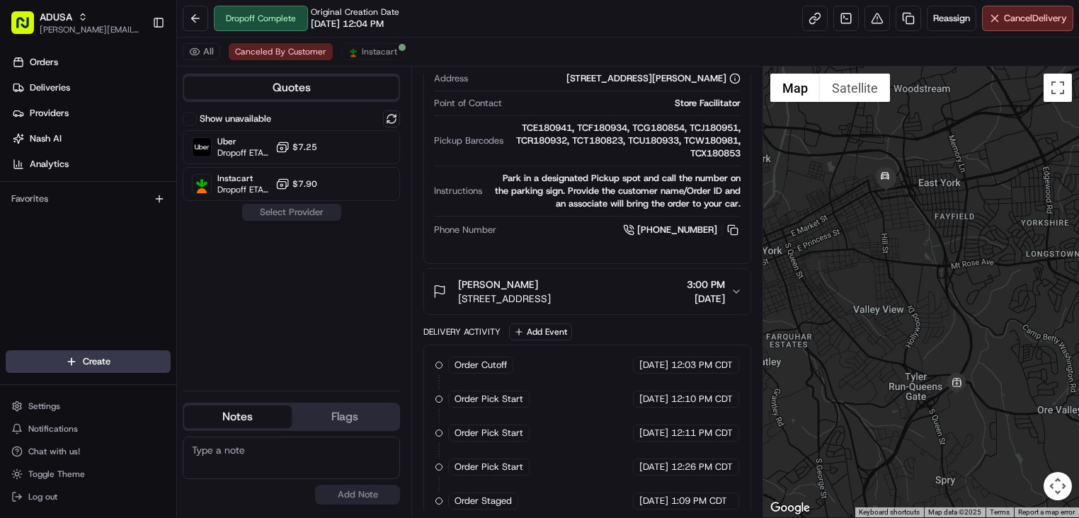
click at [593, 39] on div "All Canceled By Customer Instacart" at bounding box center [628, 52] width 902 height 29
